Goal: Information Seeking & Learning: Learn about a topic

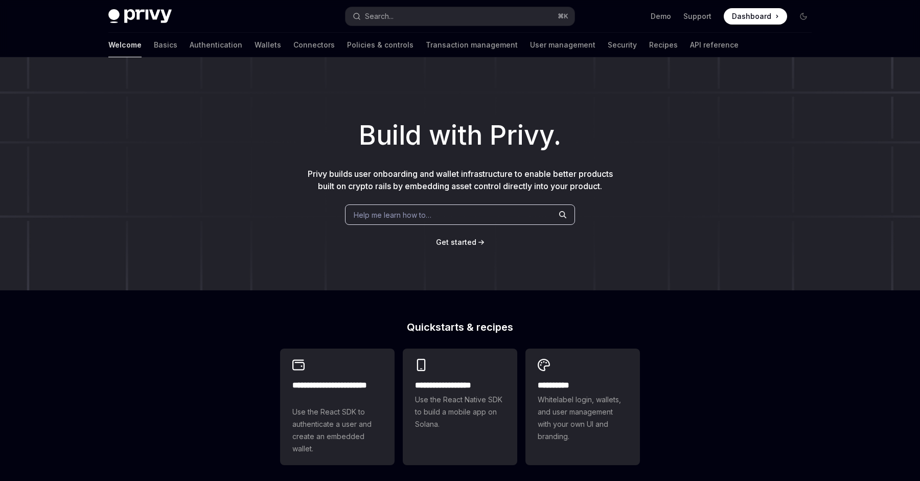
click at [501, 239] on div "Build with Privy. Privy builds user onboarding and wallet infrastructure to ena…" at bounding box center [460, 173] width 920 height 233
click at [502, 225] on div "Help me learn how to…" at bounding box center [460, 214] width 230 height 20
type textarea "*"
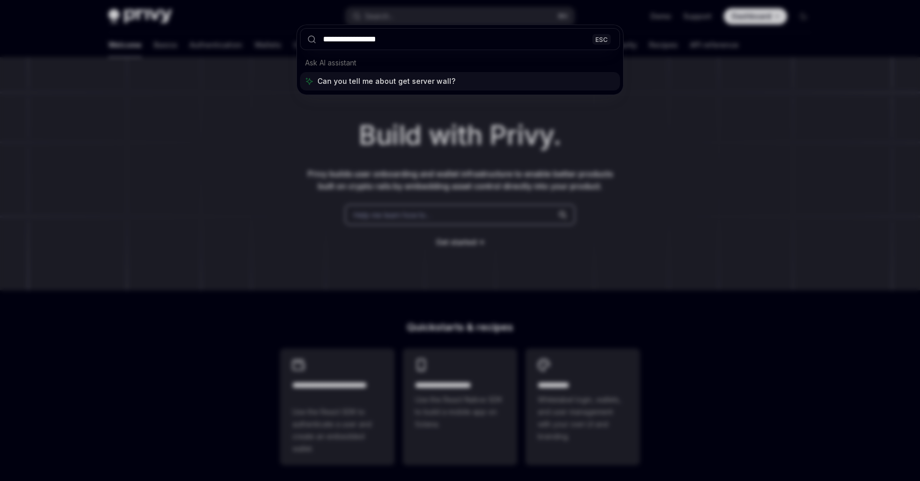
type input "**********"
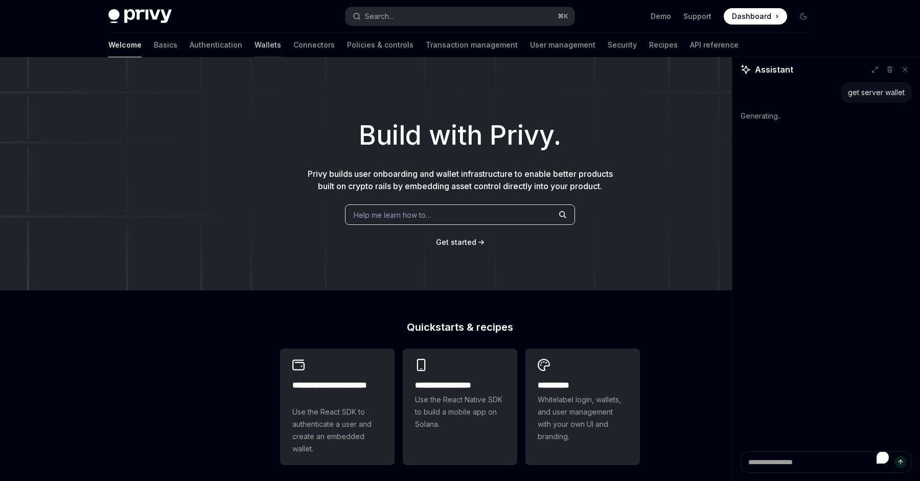
click at [254, 44] on link "Wallets" at bounding box center [267, 45] width 27 height 25
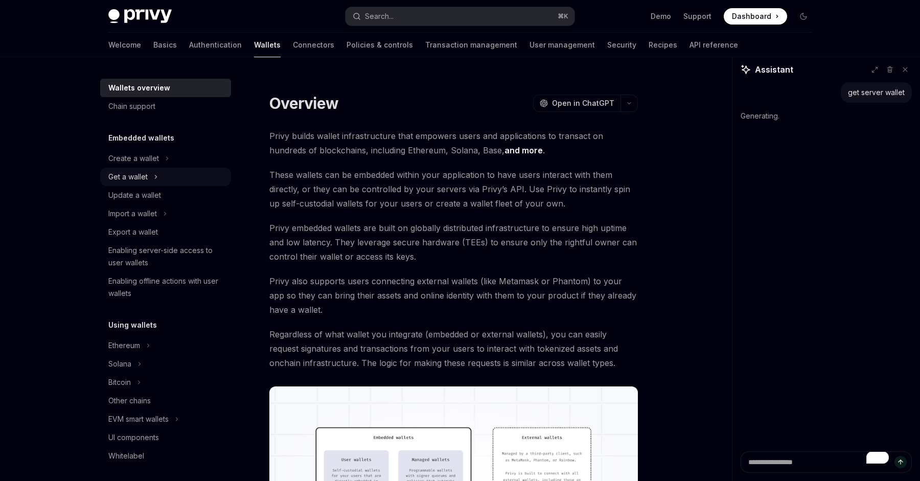
click at [174, 170] on button "Get a wallet" at bounding box center [165, 177] width 131 height 18
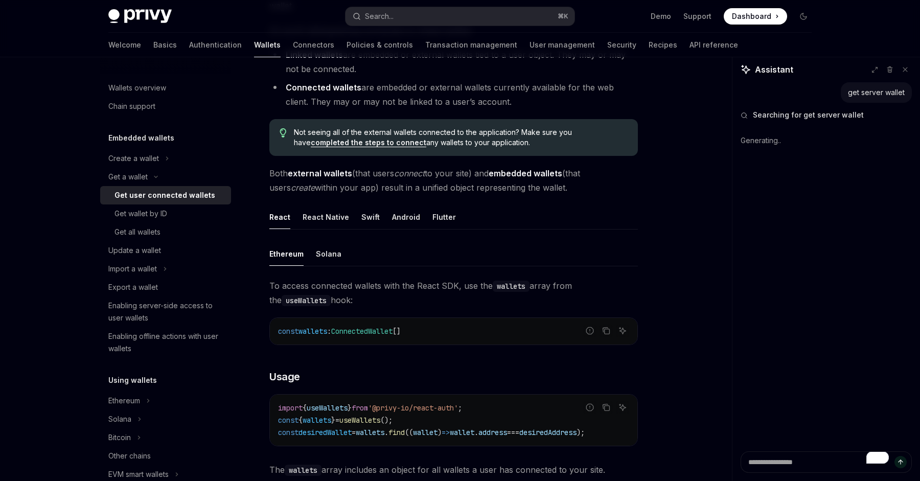
scroll to position [191, 0]
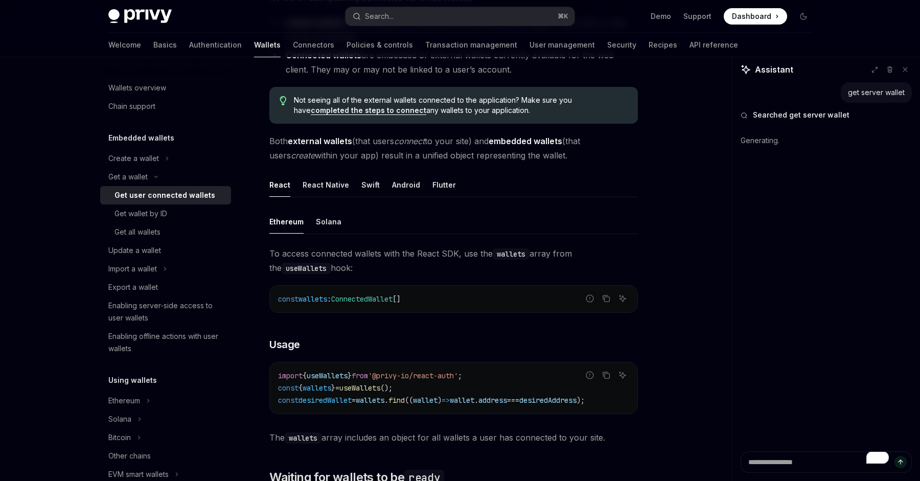
click at [331, 386] on span "wallets" at bounding box center [316, 387] width 29 height 9
copy code "const { wallets } = useWallets ();"
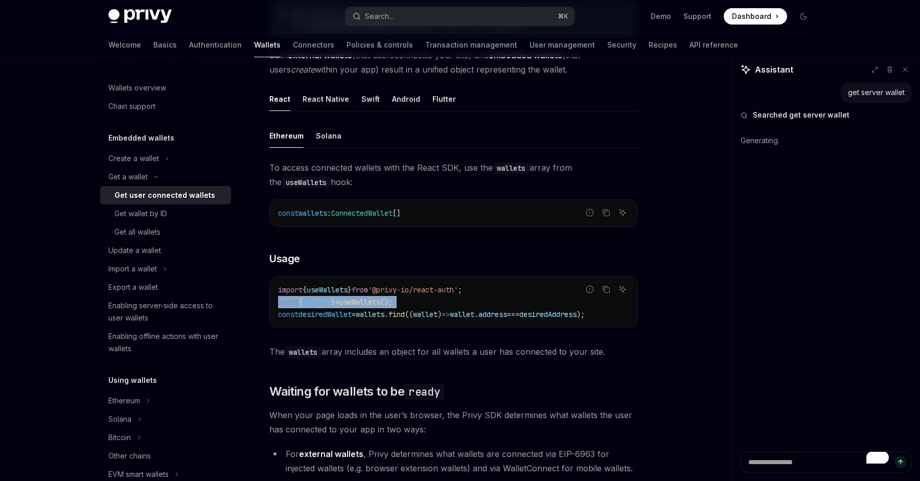
scroll to position [352, 0]
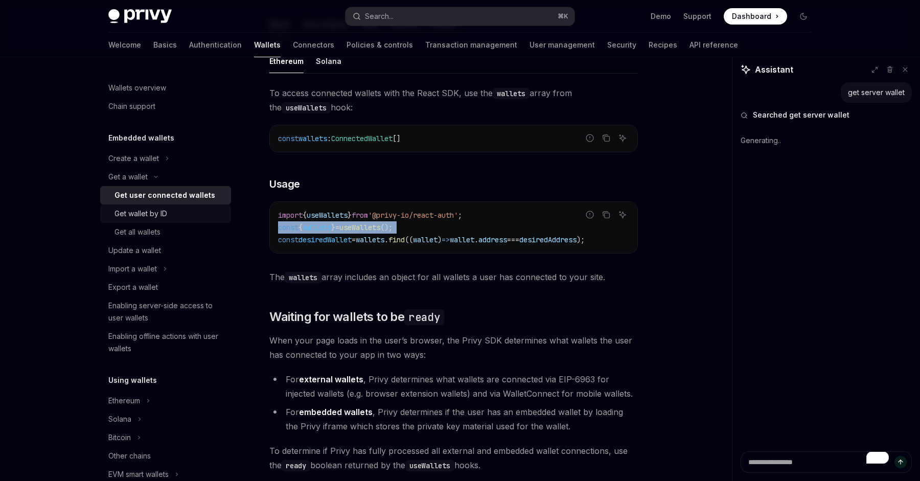
click at [162, 215] on div "Get wallet by ID" at bounding box center [140, 213] width 53 height 12
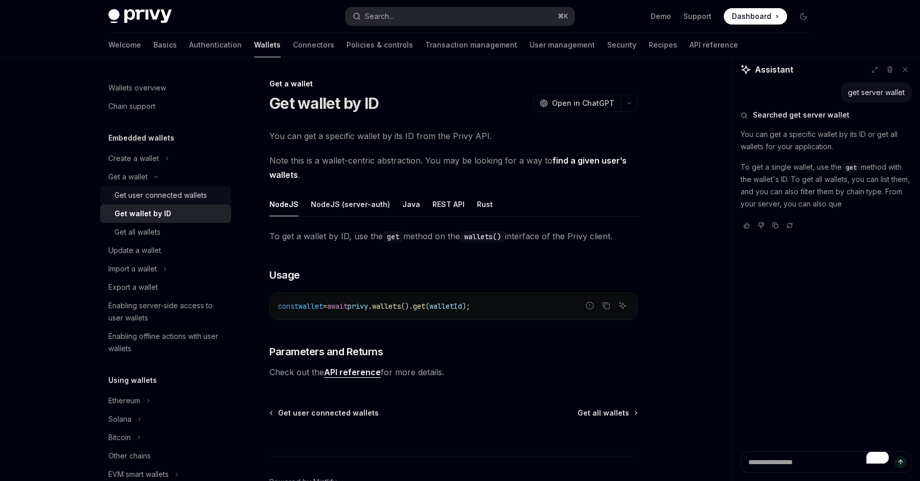
click at [159, 201] on div "Get user connected wallets" at bounding box center [160, 195] width 92 height 12
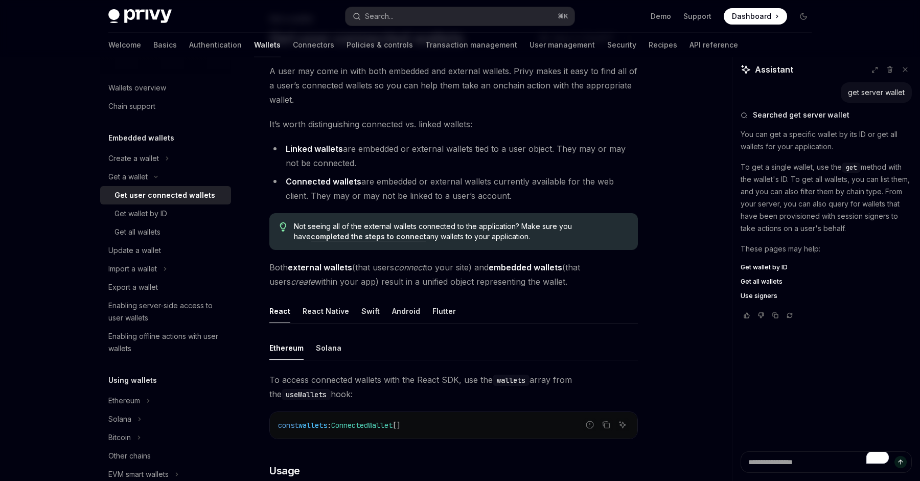
scroll to position [65, 0]
click at [129, 163] on div "Create a wallet" at bounding box center [133, 158] width 51 height 12
type textarea "*"
